Goal: Navigation & Orientation: Find specific page/section

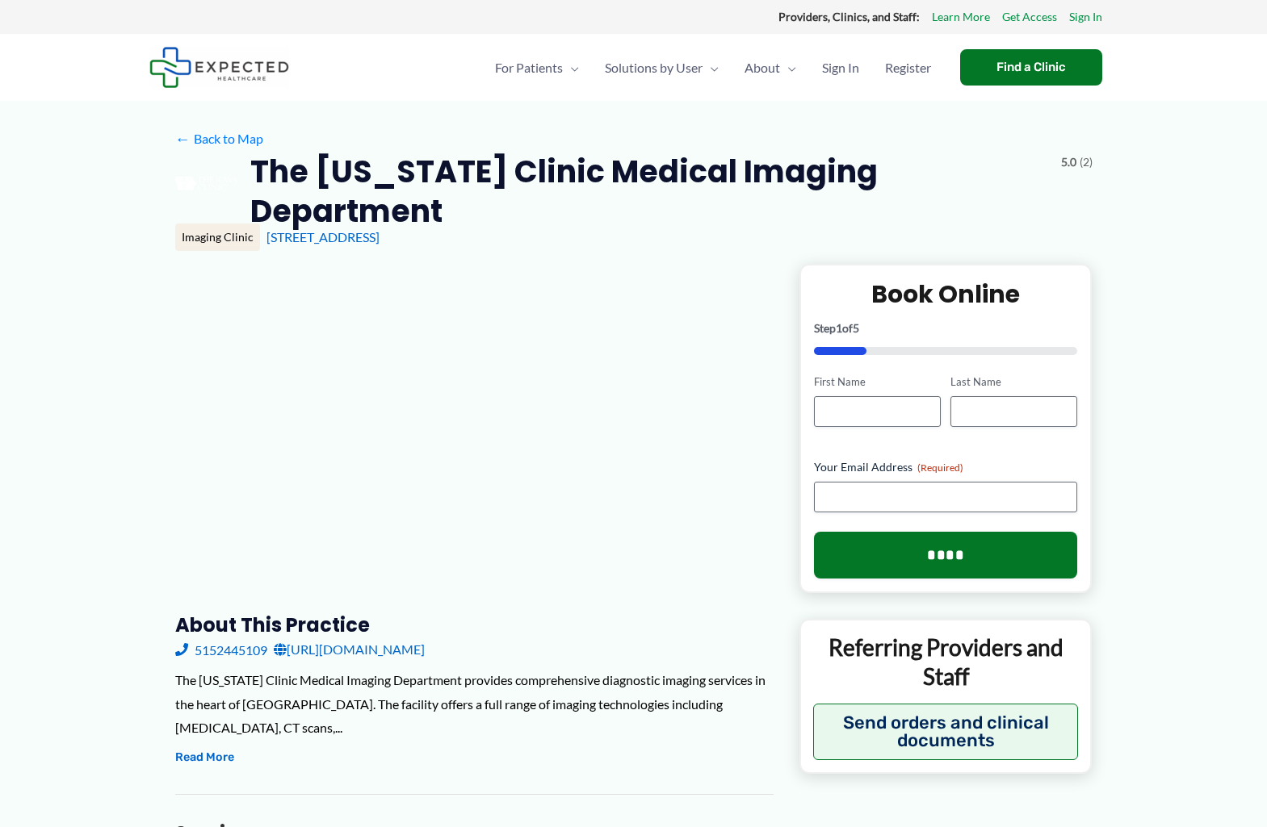
click at [1029, 67] on div "Find a Clinic" at bounding box center [1031, 67] width 142 height 36
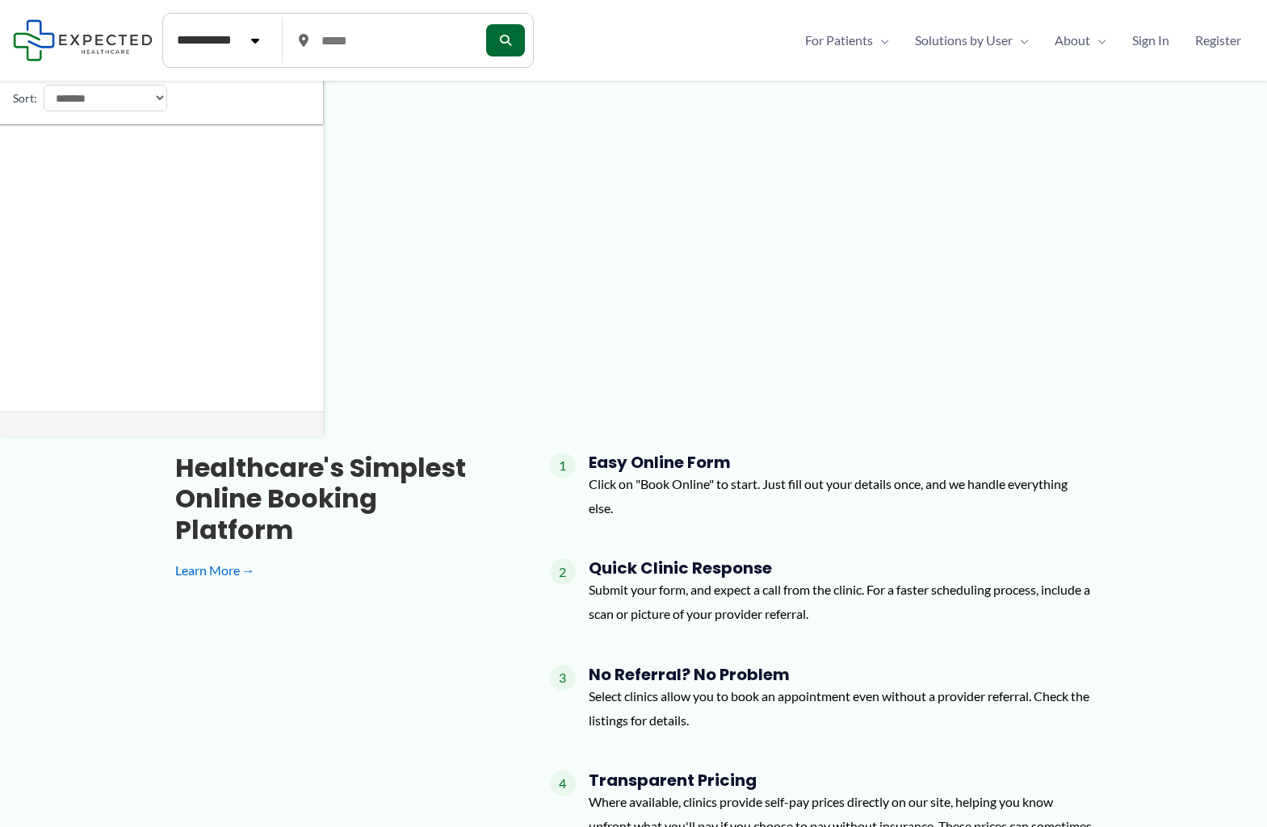
scroll to position [880, 0]
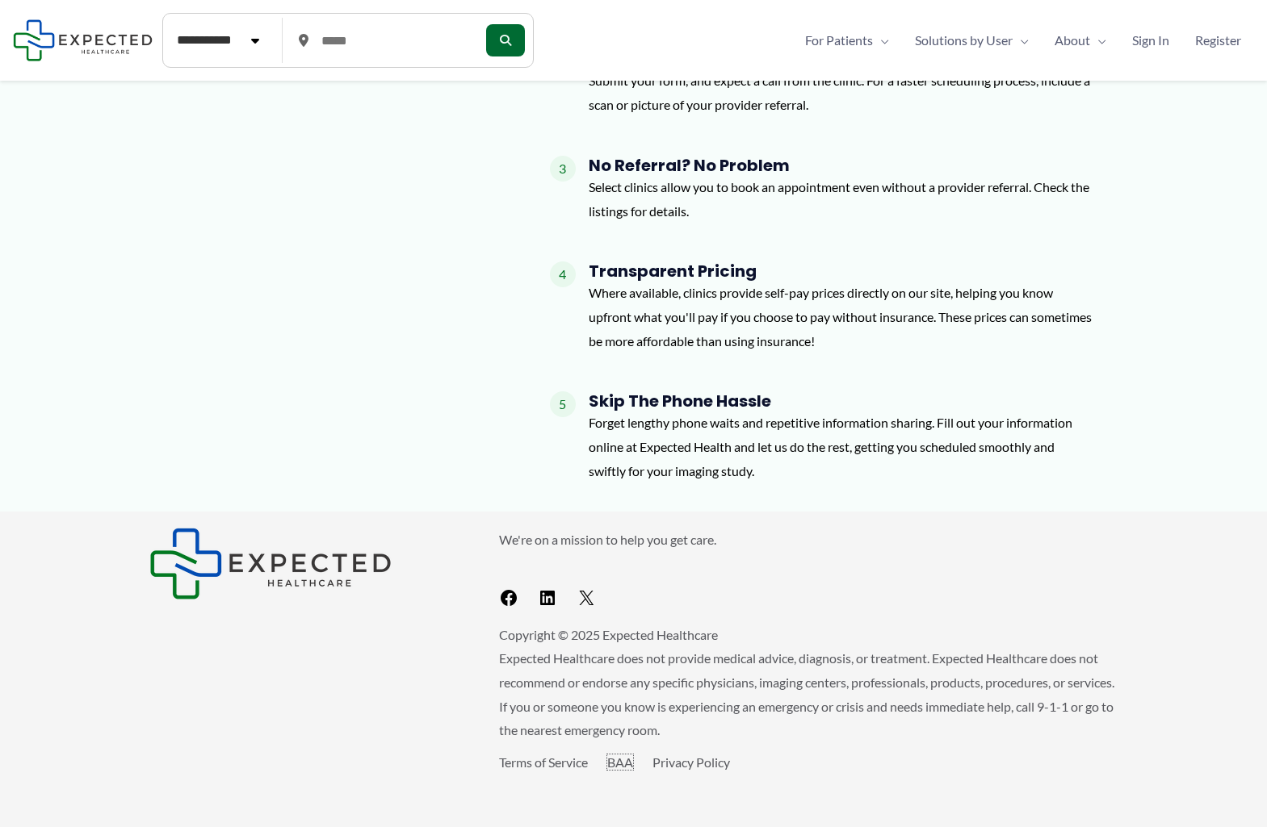
click at [623, 762] on link "BAA" at bounding box center [620, 762] width 26 height 15
